Goal: Task Accomplishment & Management: Use online tool/utility

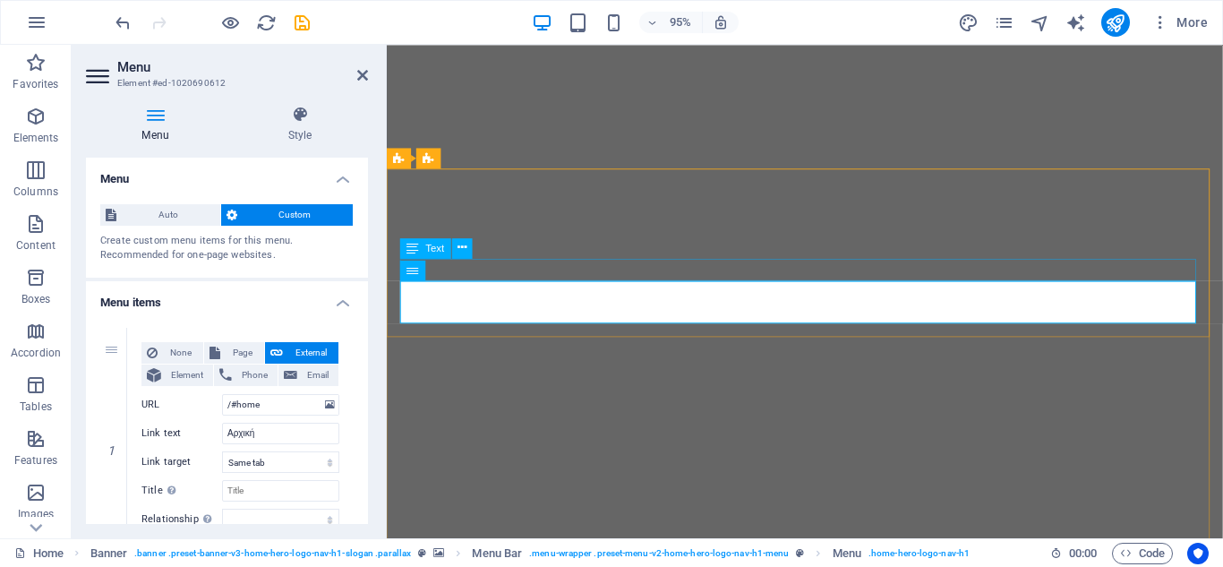
select select
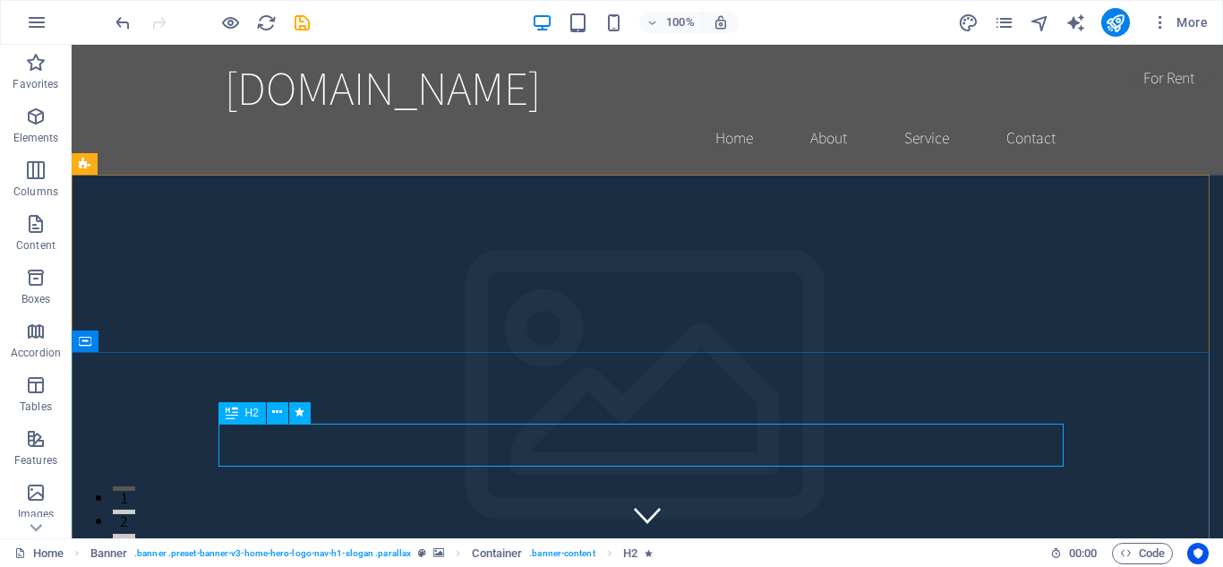
click at [231, 412] on icon at bounding box center [232, 412] width 13 height 21
click at [275, 415] on icon at bounding box center [277, 412] width 10 height 19
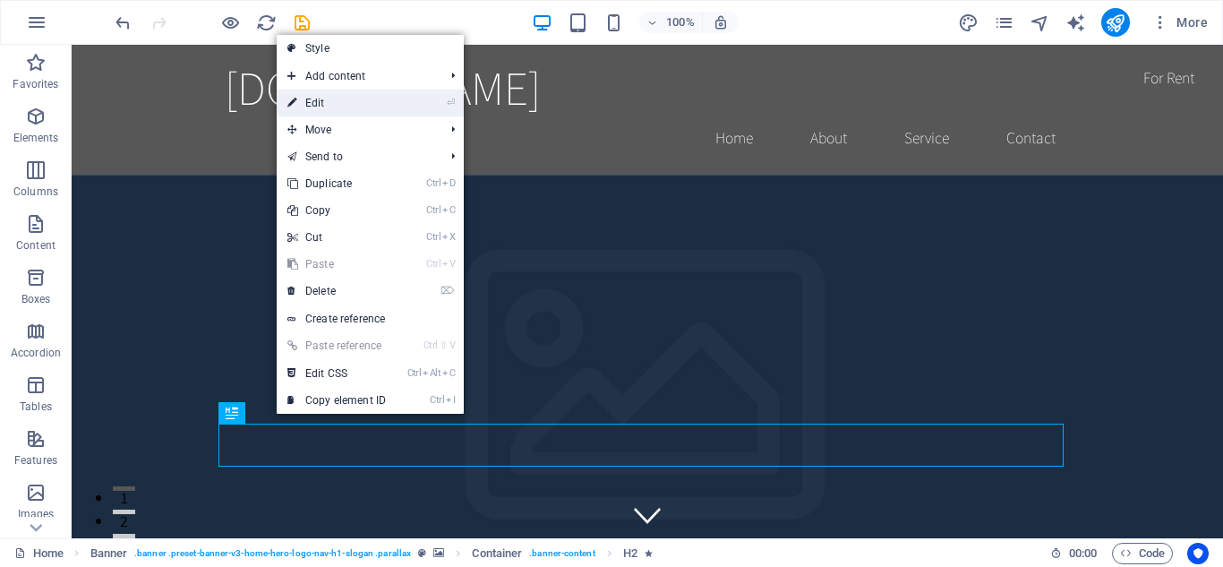
click at [335, 112] on link "⏎ Edit" at bounding box center [337, 103] width 120 height 27
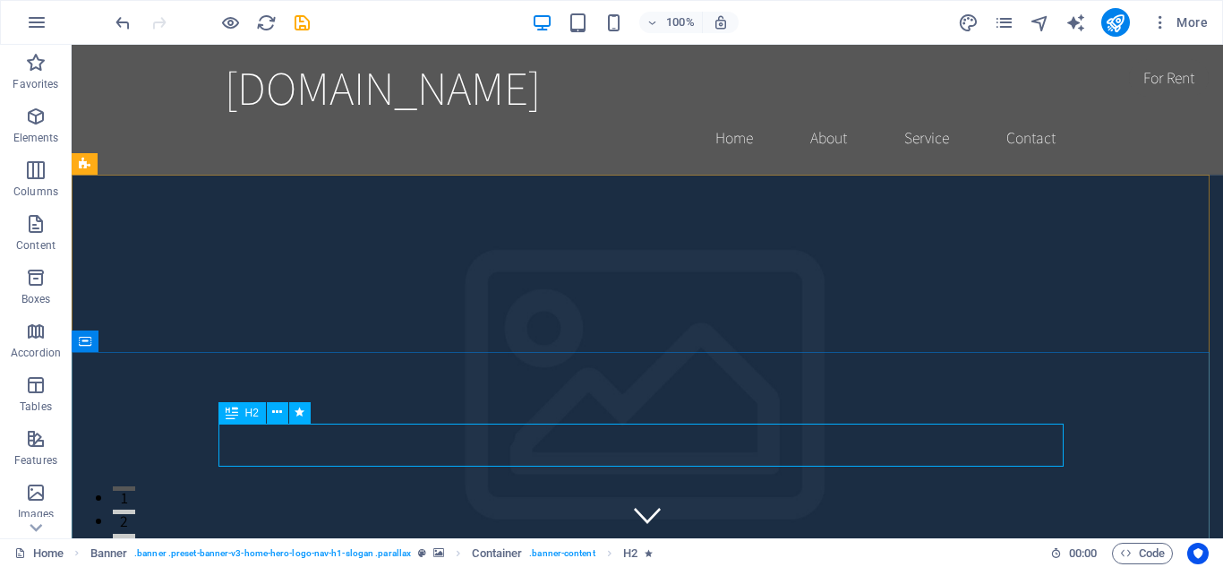
click at [240, 412] on div "H2" at bounding box center [241, 412] width 47 height 21
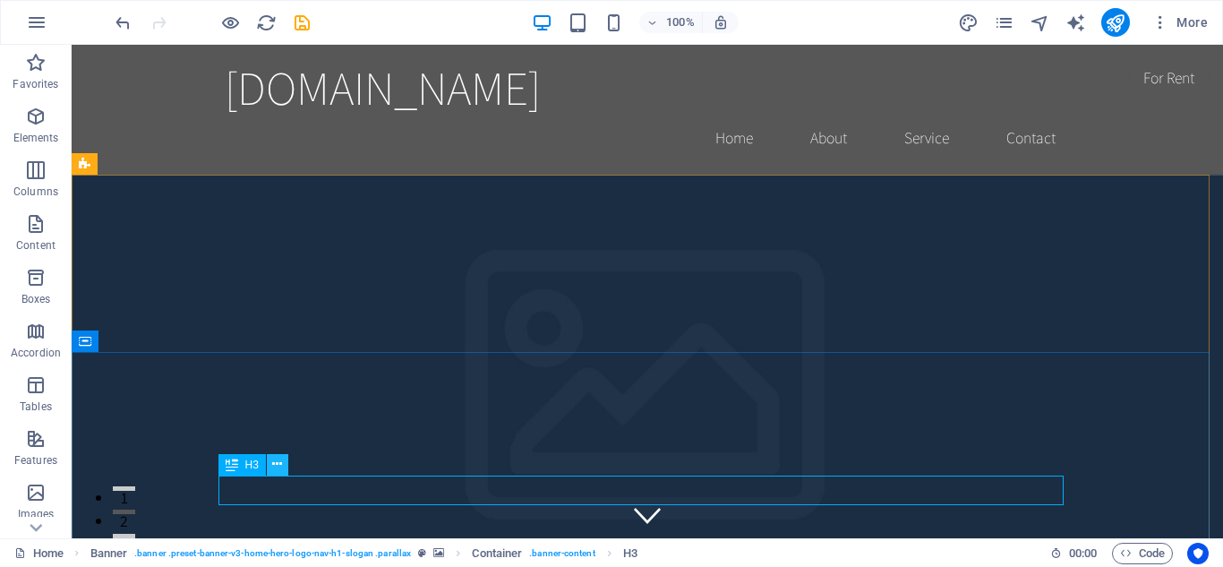
click at [278, 461] on icon at bounding box center [277, 464] width 10 height 19
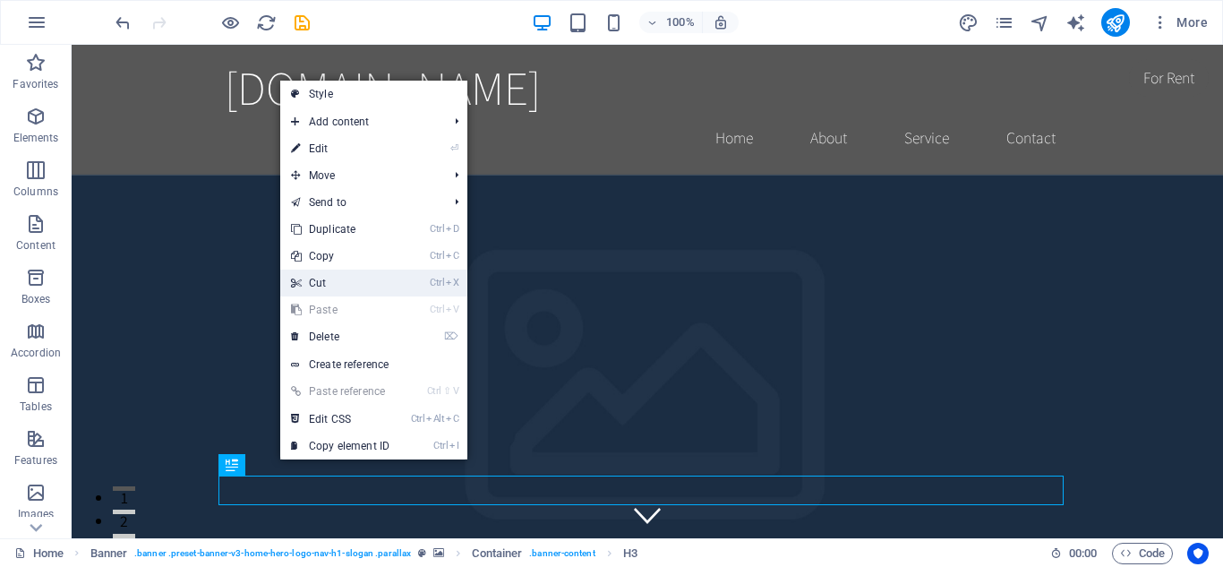
click at [323, 280] on link "Ctrl X Cut" at bounding box center [340, 282] width 120 height 27
